Goal: Navigation & Orientation: Find specific page/section

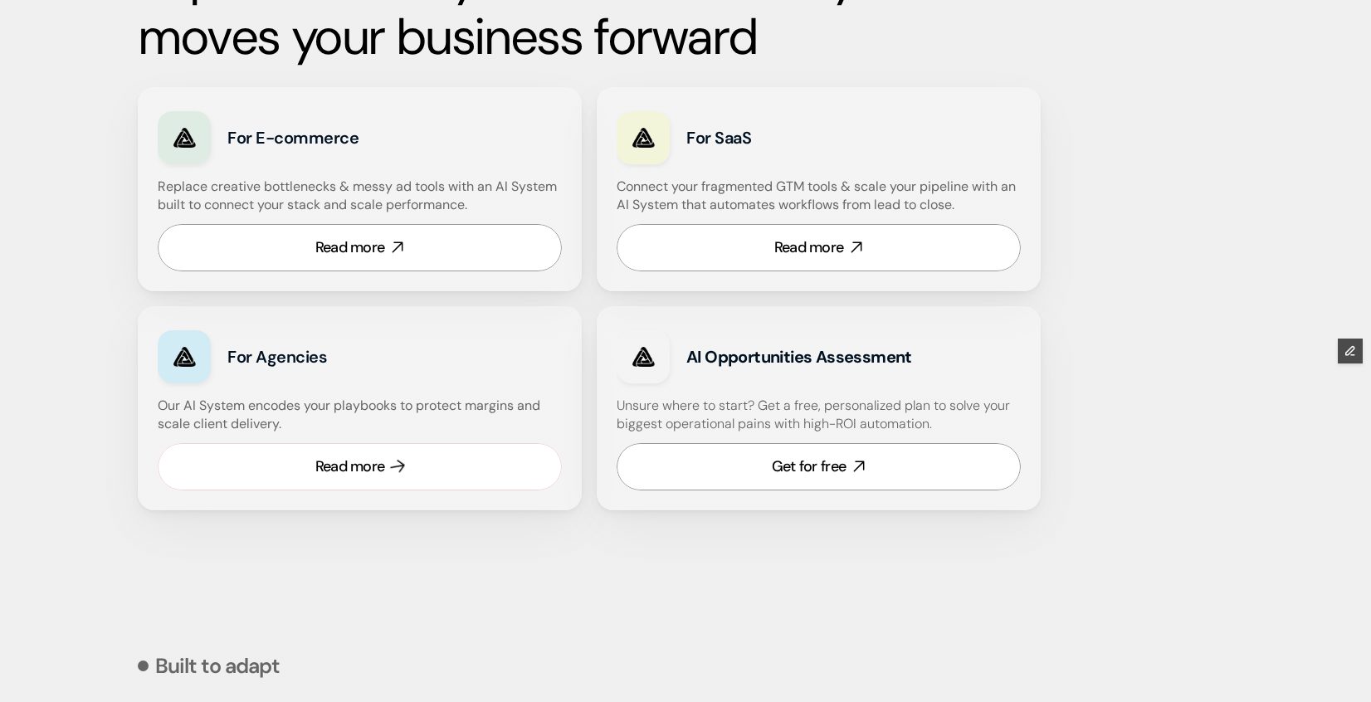
scroll to position [988, 0]
click at [382, 462] on div "Read more" at bounding box center [350, 466] width 70 height 21
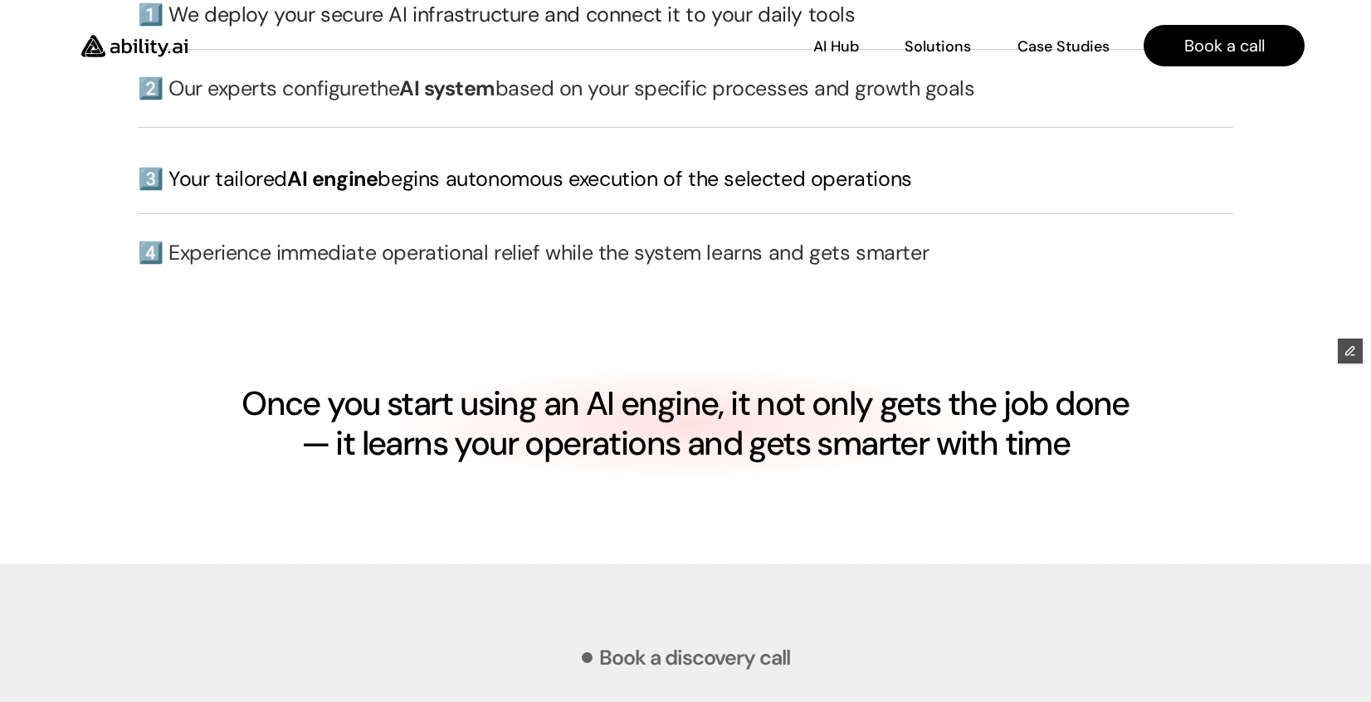
scroll to position [3876, 0]
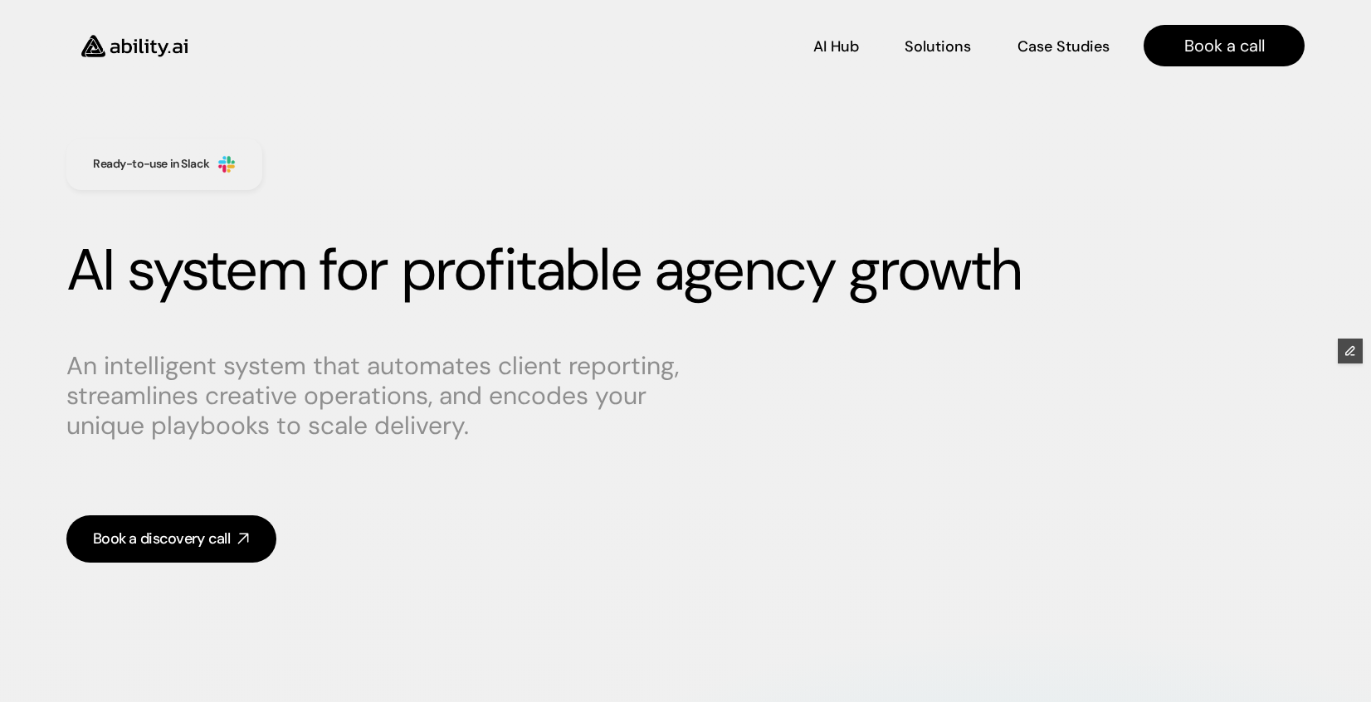
click at [140, 34] on img at bounding box center [134, 46] width 136 height 52
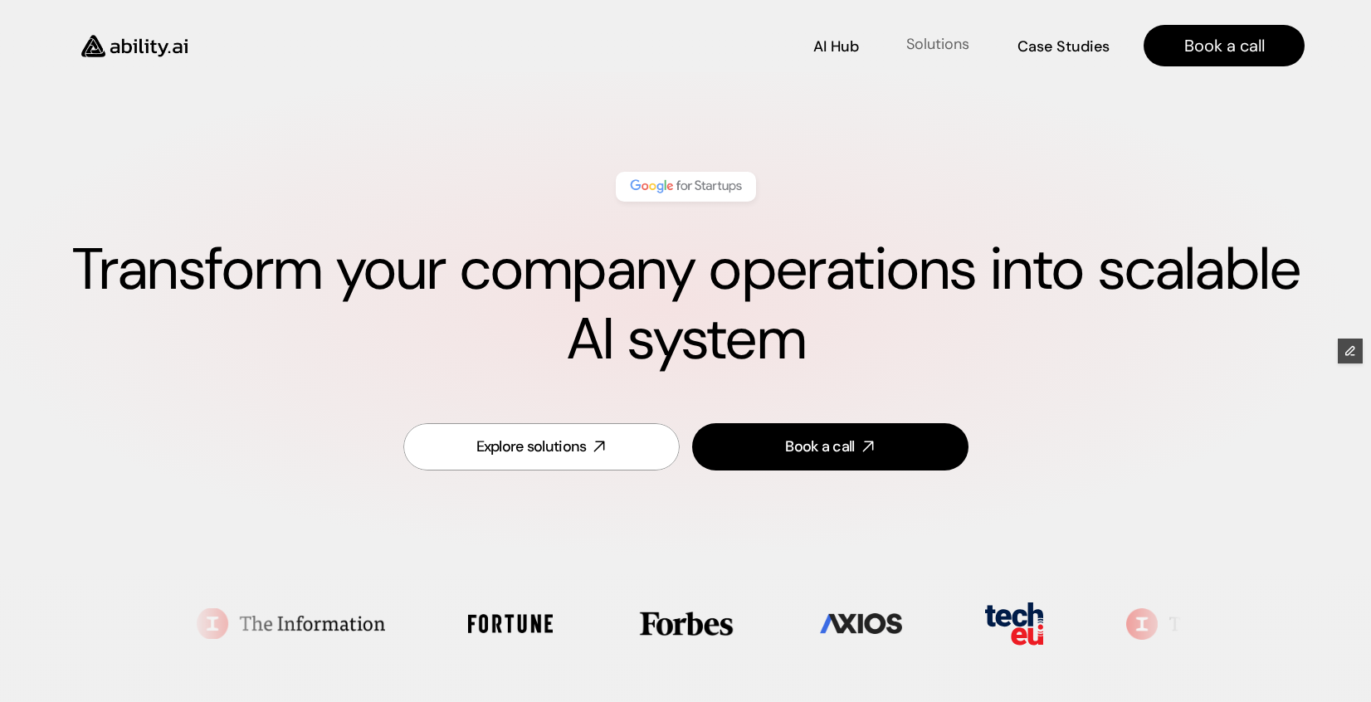
click at [908, 37] on p "Solutions" at bounding box center [937, 44] width 63 height 21
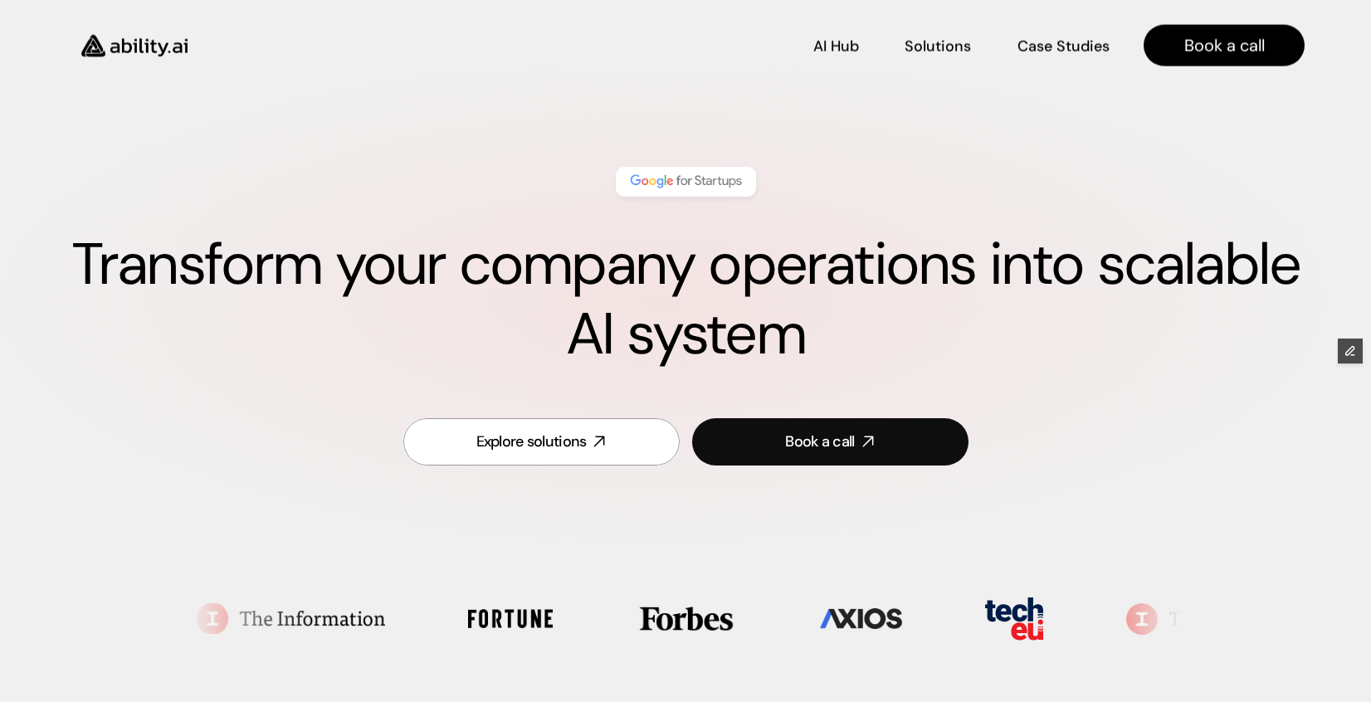
scroll to position [2, 0]
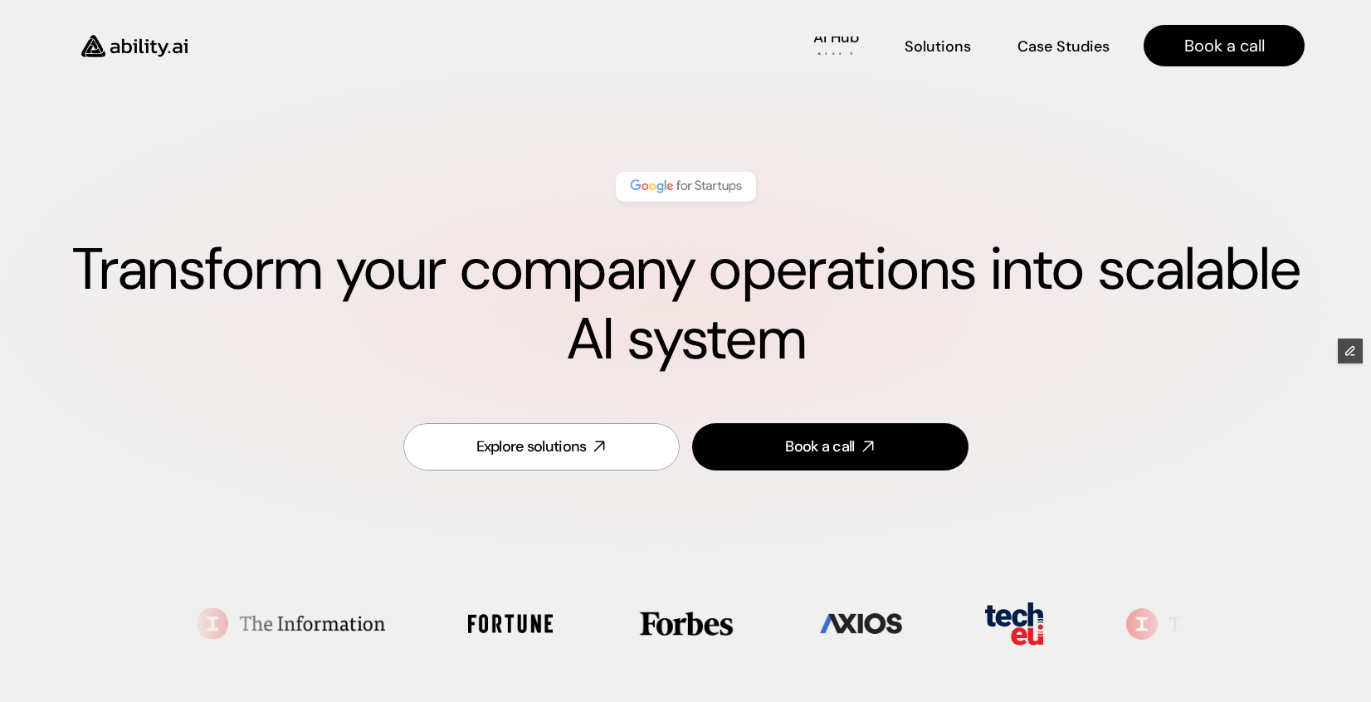
click at [846, 54] on p "AI Hub" at bounding box center [836, 58] width 44 height 21
